Goal: Information Seeking & Learning: Learn about a topic

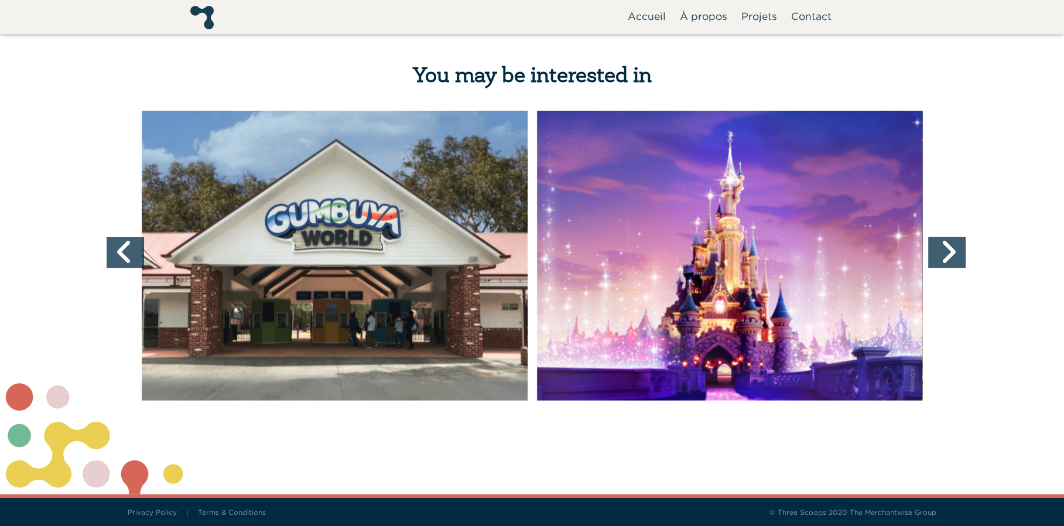
scroll to position [3629, 0]
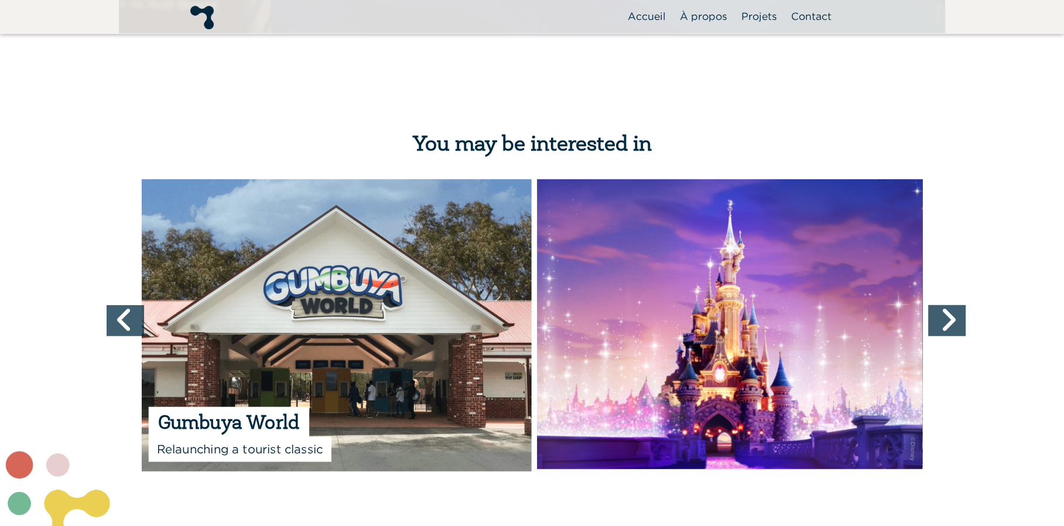
click at [338, 321] on img at bounding box center [334, 323] width 393 height 295
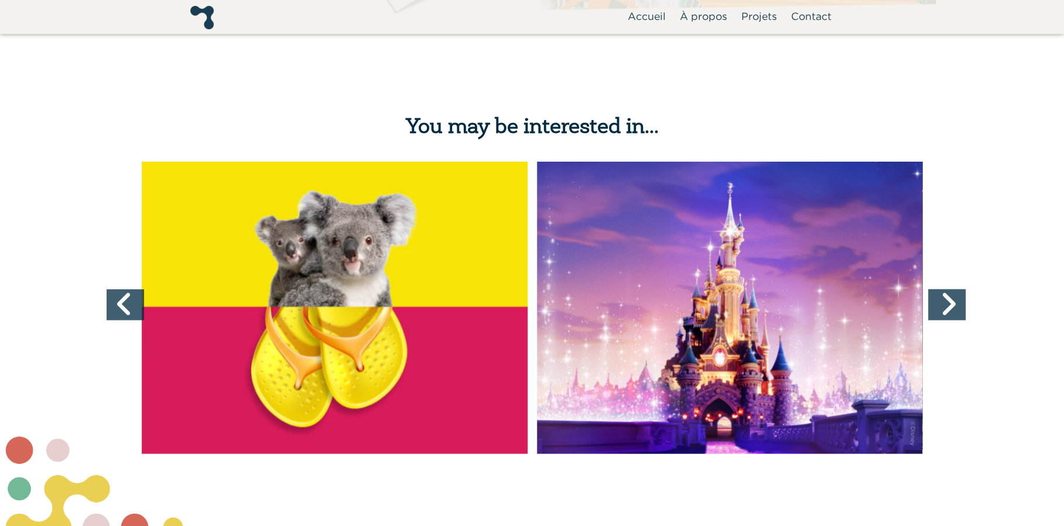
scroll to position [3278, 0]
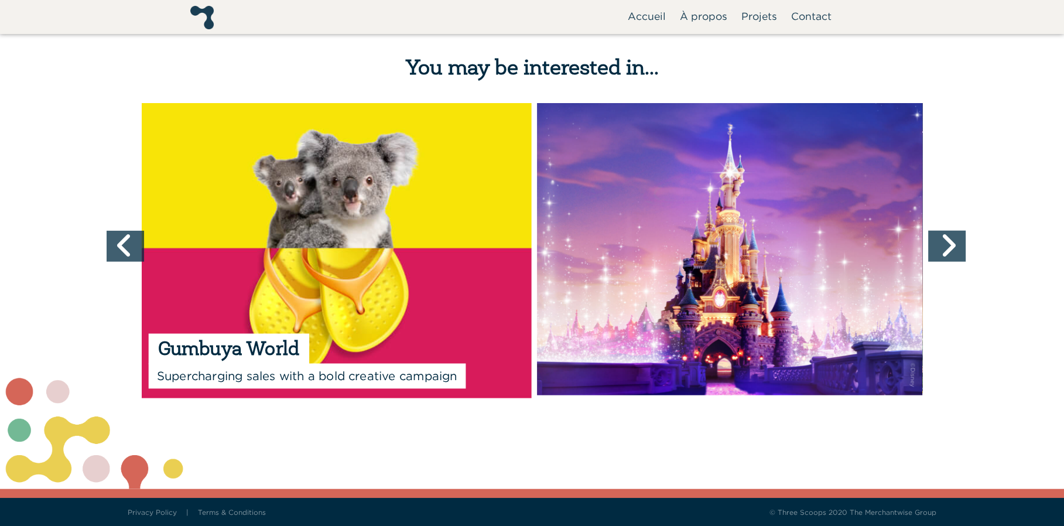
click at [395, 270] on img at bounding box center [334, 249] width 393 height 298
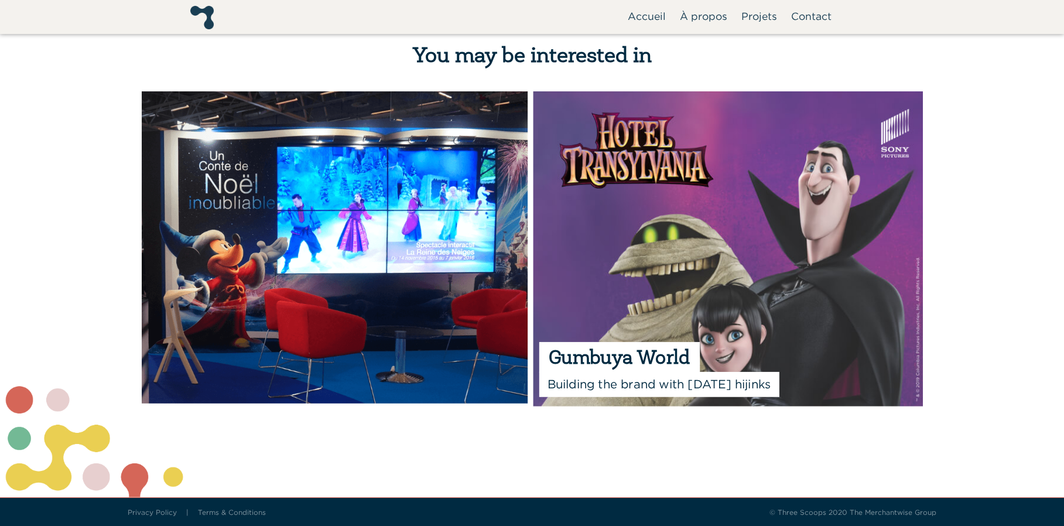
scroll to position [3453, 0]
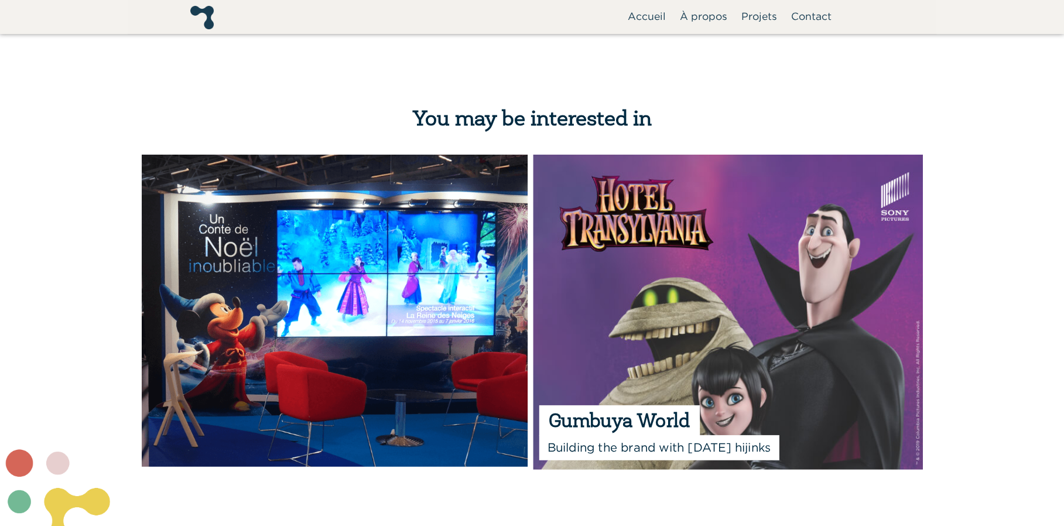
click at [785, 286] on img at bounding box center [729, 310] width 393 height 318
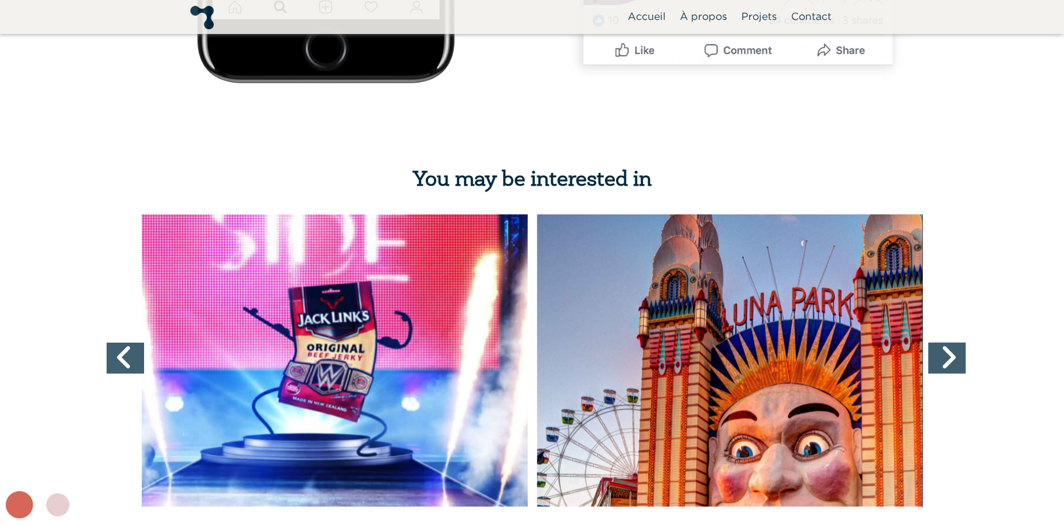
scroll to position [3746, 0]
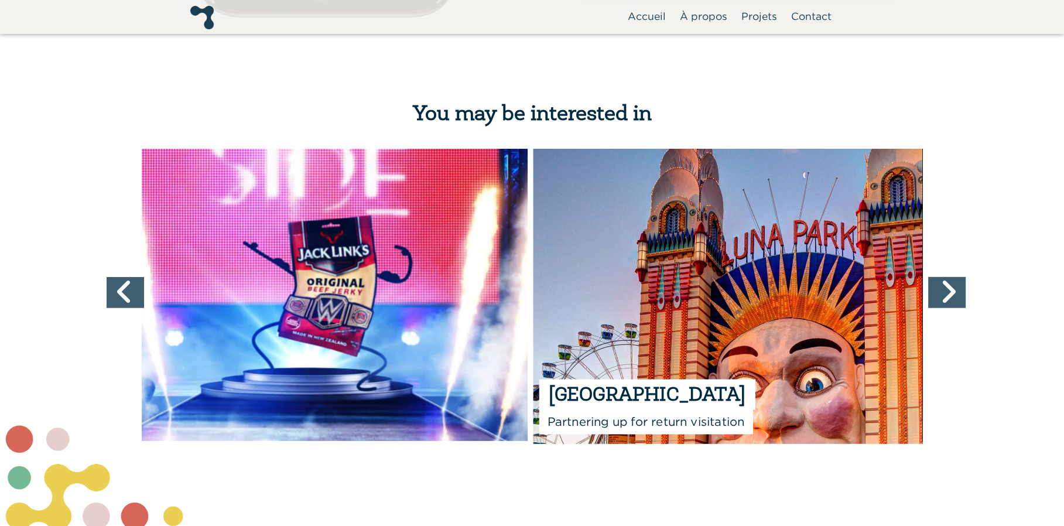
click at [793, 269] on img at bounding box center [729, 295] width 393 height 298
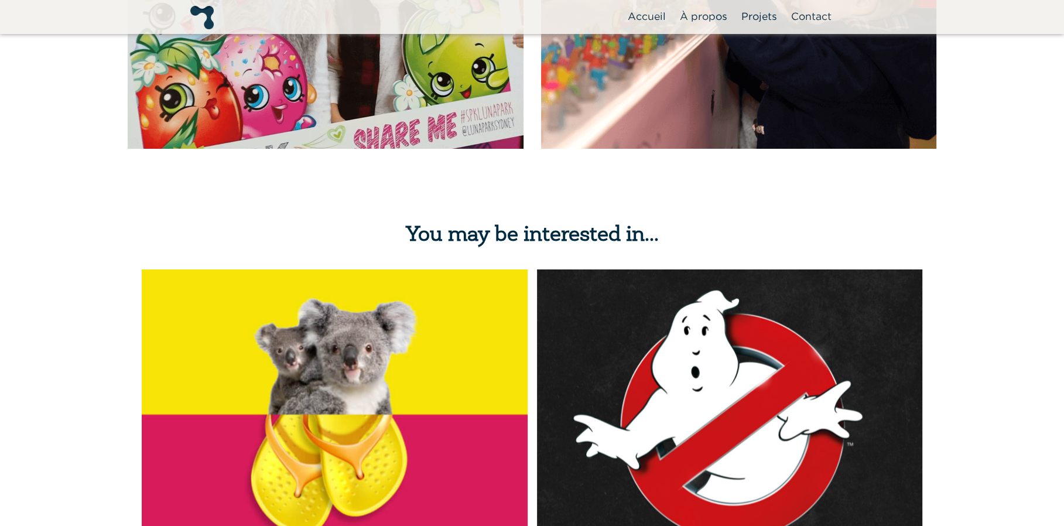
scroll to position [3512, 0]
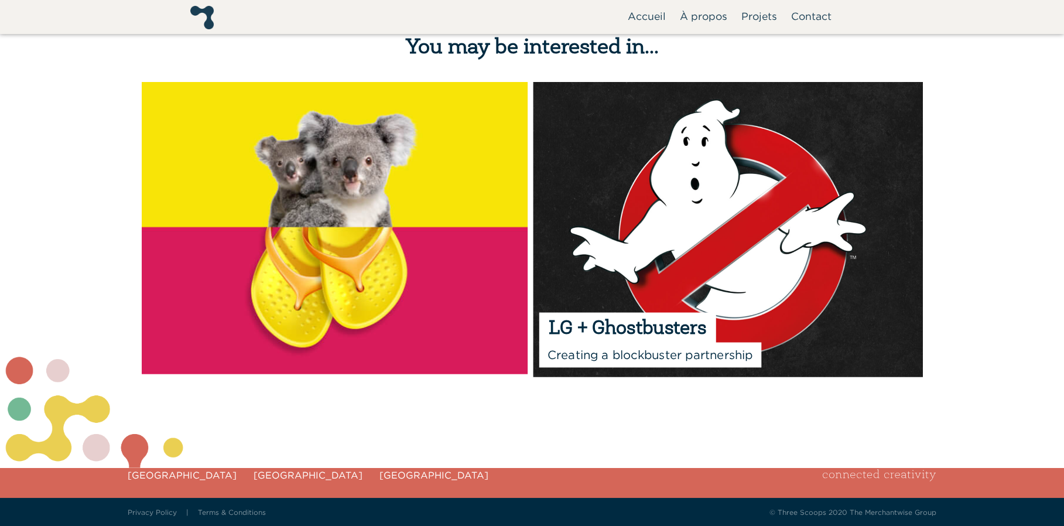
click at [643, 260] on img at bounding box center [729, 228] width 393 height 298
